Goal: Information Seeking & Learning: Learn about a topic

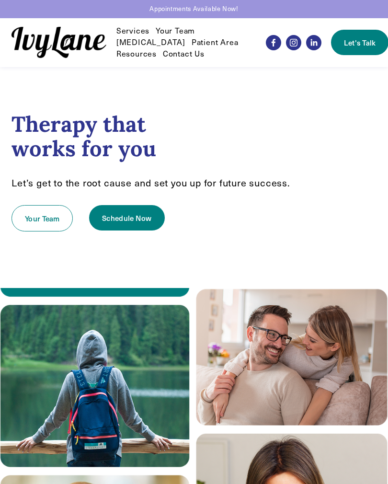
click at [0, 0] on div at bounding box center [0, 0] width 0 height 0
click at [349, 172] on link "Your Team" at bounding box center [323, 165] width 69 height 14
click at [336, 164] on link "Your Team" at bounding box center [323, 165] width 69 height 14
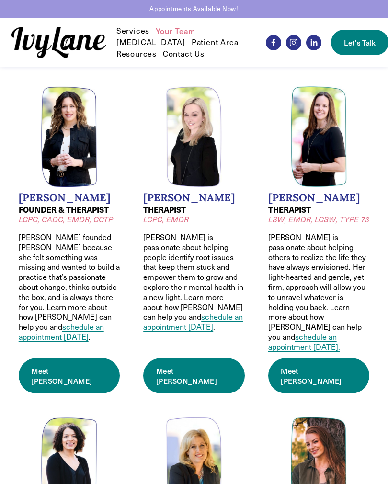
click at [192, 358] on link "Meet Jessica" at bounding box center [194, 375] width 102 height 35
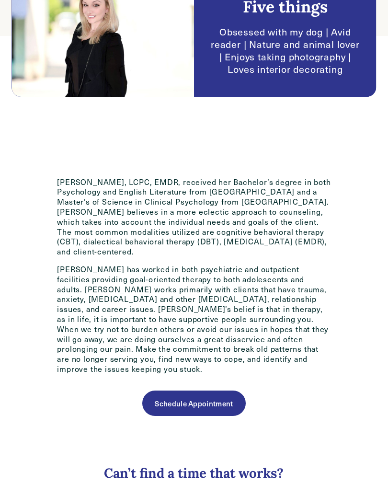
scroll to position [335, 0]
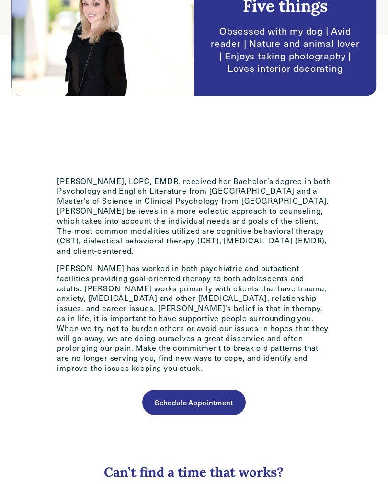
click at [387, 479] on div "Jessica Wilkiel, LCPC, EMDR, received her Bachelor’s degree in both Psychology …" at bounding box center [194, 360] width 388 height 391
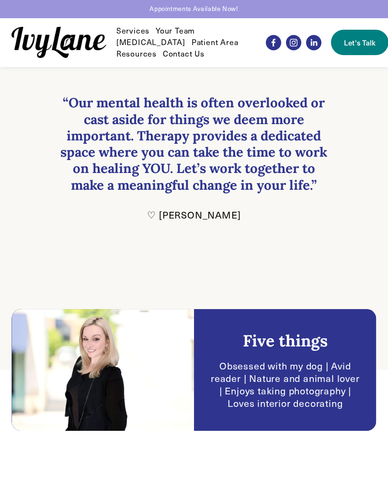
scroll to position [0, 0]
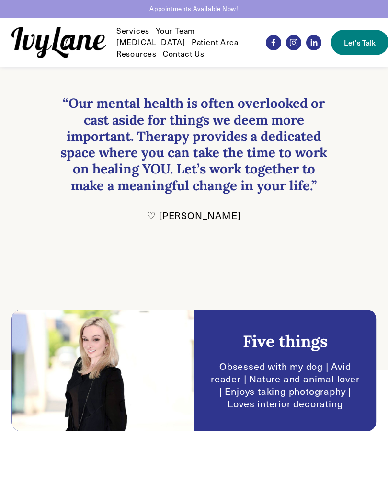
click at [0, 0] on button "Open Menu Close Menu" at bounding box center [0, 0] width 0 height 0
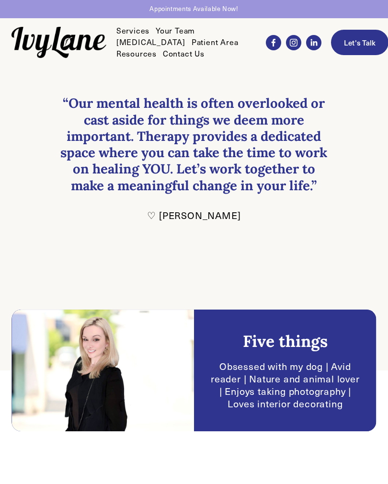
click at [336, 165] on link "Your Team" at bounding box center [323, 165] width 69 height 14
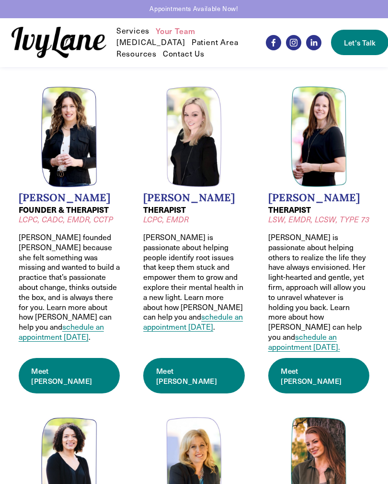
click at [0, 0] on div at bounding box center [0, 0] width 0 height 0
click at [348, 134] on link "Folder: Services" at bounding box center [321, 128] width 72 height 14
click at [345, 224] on link "All Services" at bounding box center [319, 220] width 78 height 14
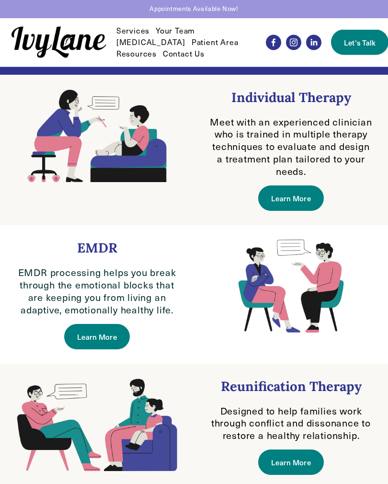
scroll to position [235, 0]
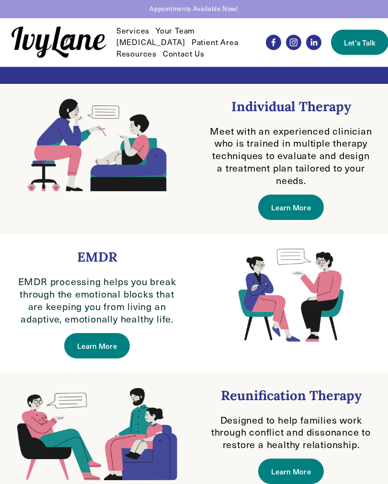
click at [299, 210] on link "Learn More" at bounding box center [290, 207] width 65 height 25
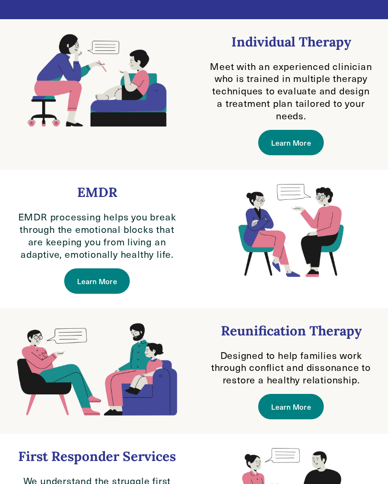
scroll to position [299, 0]
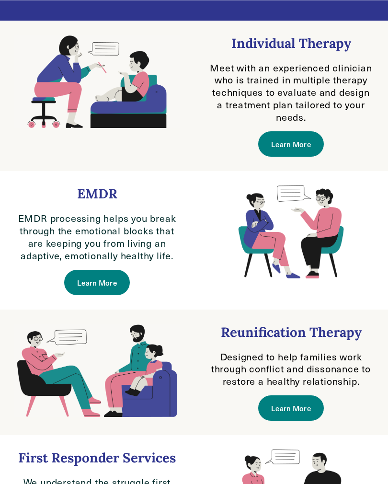
click at [117, 291] on link "Learn More" at bounding box center [96, 282] width 65 height 25
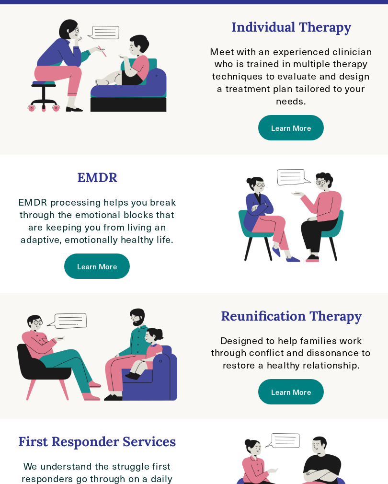
scroll to position [305, 0]
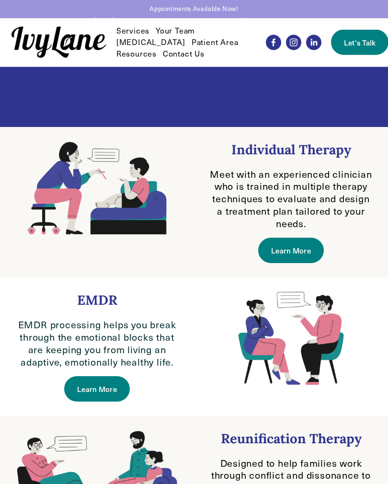
click at [0, 0] on div at bounding box center [0, 0] width 0 height 0
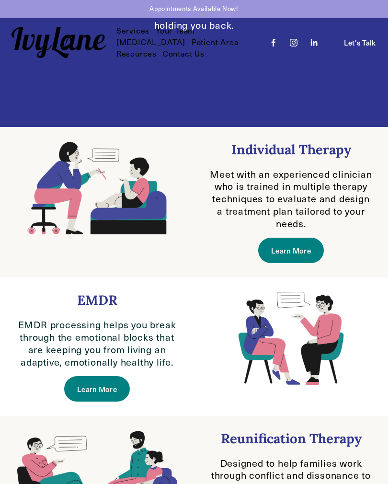
click at [0, 0] on div at bounding box center [0, 0] width 0 height 0
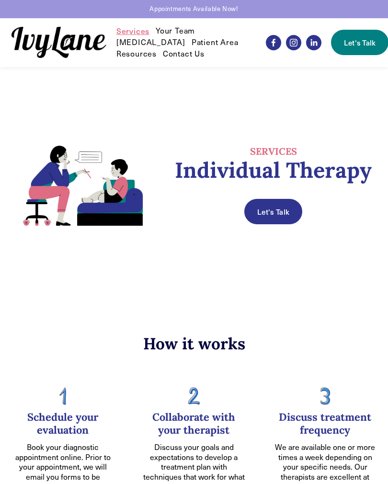
scroll to position [7, 0]
